Goal: Find specific page/section: Find specific page/section

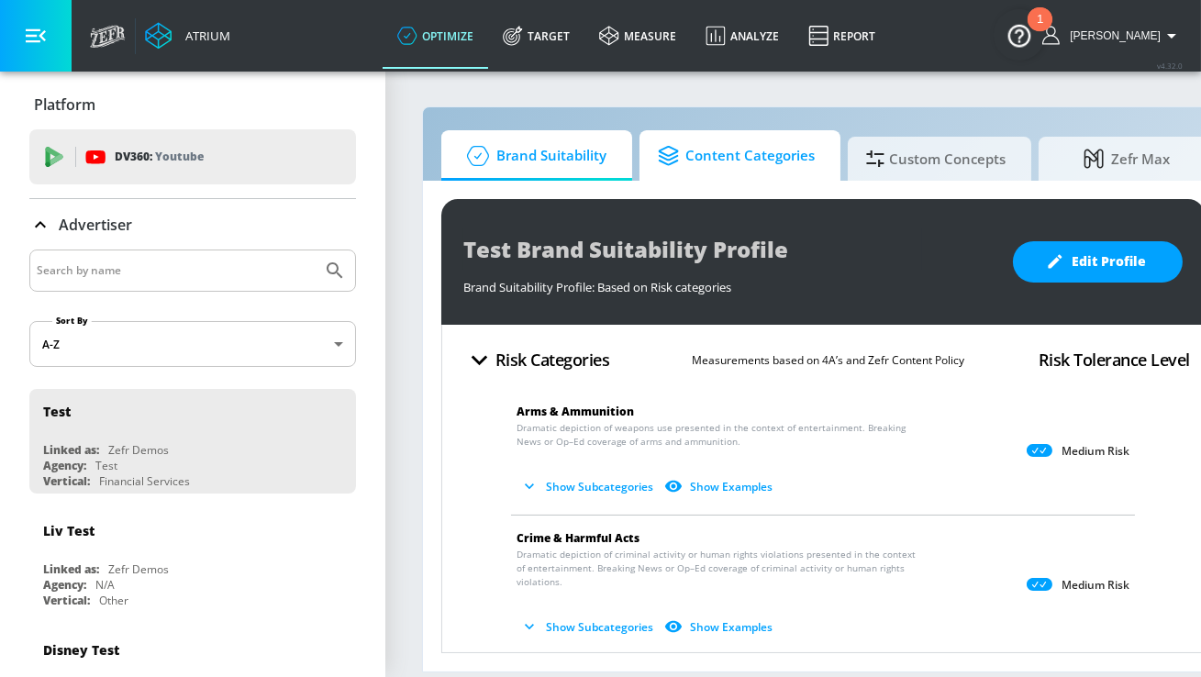
click at [724, 161] on span "Content Categories" at bounding box center [736, 156] width 157 height 44
